Goal: Task Accomplishment & Management: Use online tool/utility

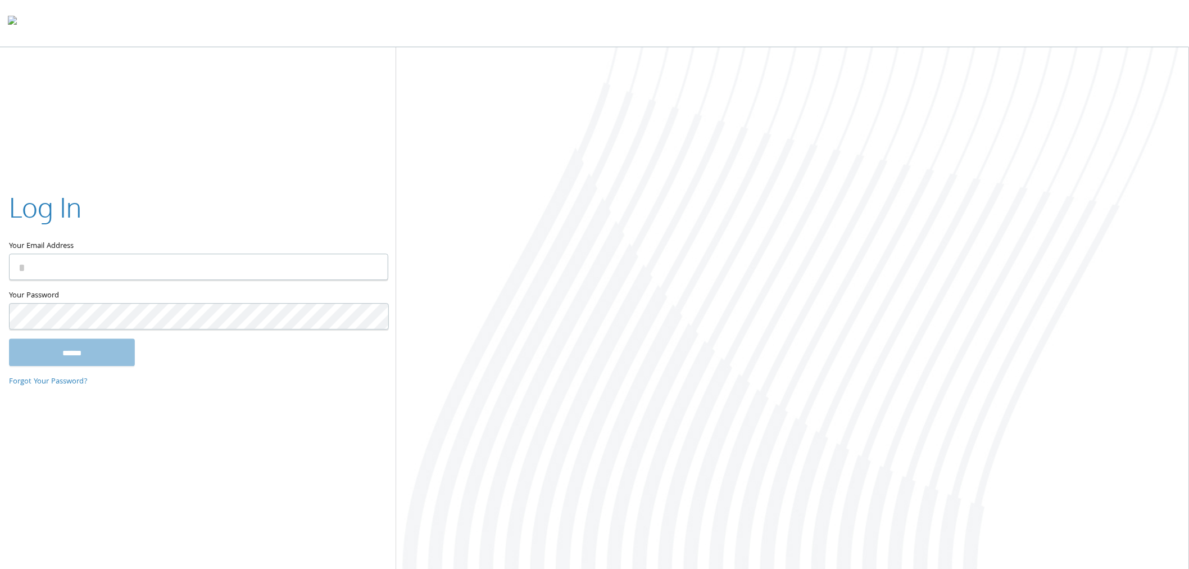
type input "**********"
click at [108, 344] on input "******" at bounding box center [72, 352] width 126 height 27
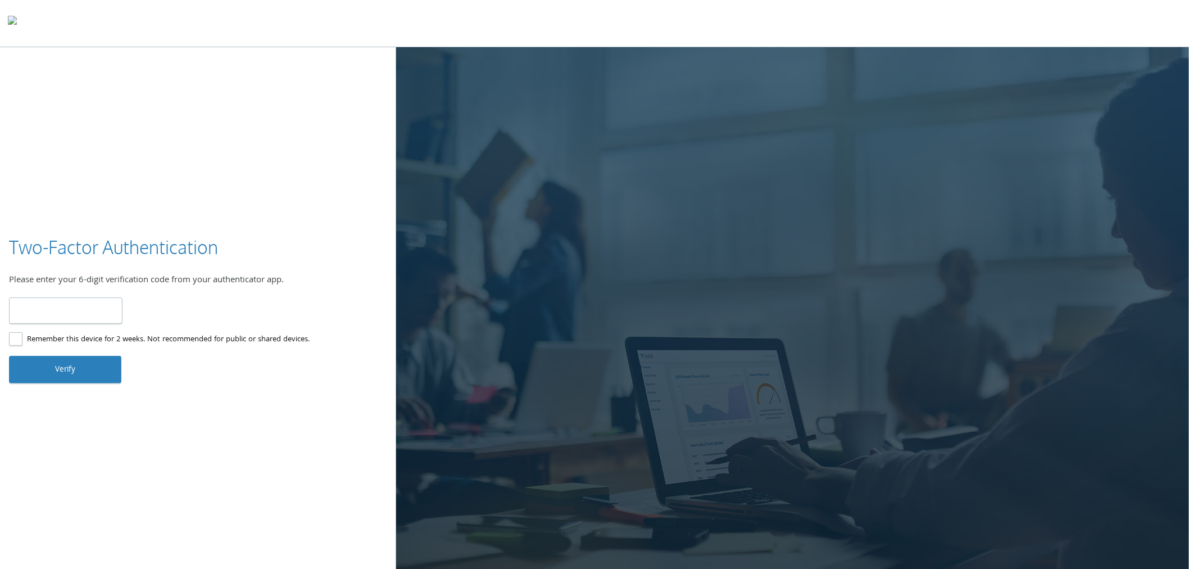
type input "******"
